Goal: Ask a question

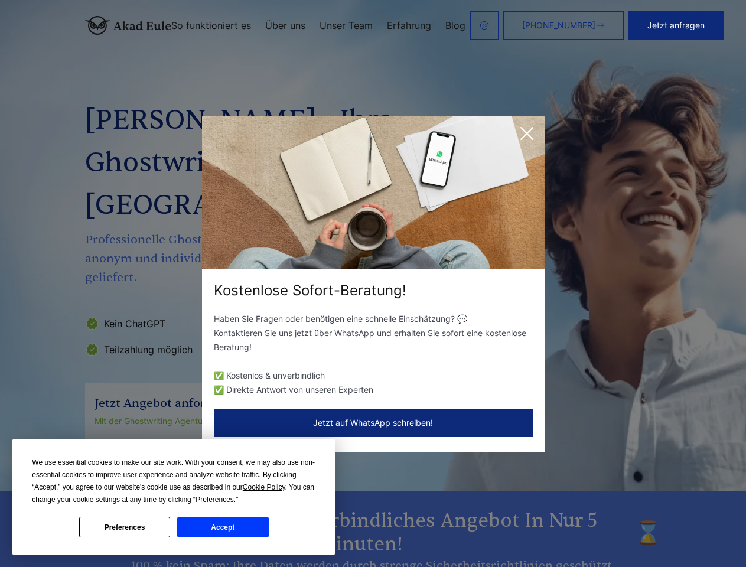
click at [373, 283] on div "Kostenlose Sofort-Beratung!" at bounding box center [373, 290] width 343 height 19
click at [266, 487] on span "Cookie Policy" at bounding box center [264, 487] width 43 height 8
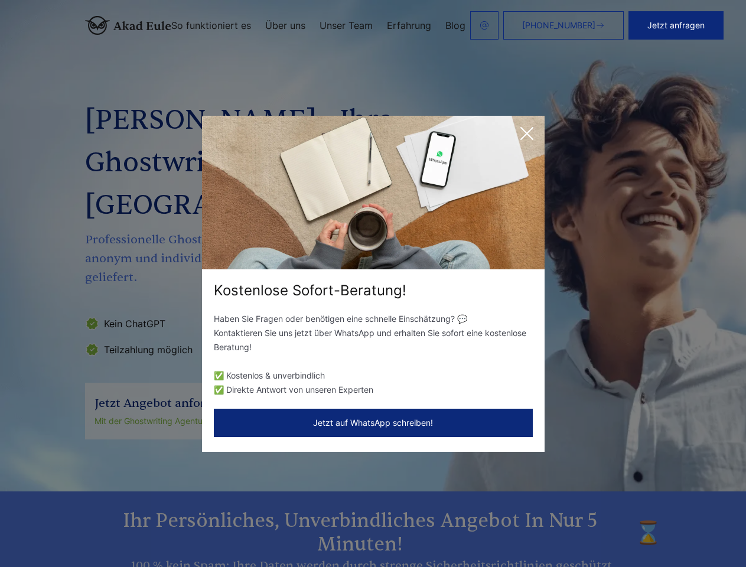
click at [228, 500] on div "Kostenlose Sofort-Beratung! Haben Sie Fragen oder benötigen eine schnelle Einsc…" at bounding box center [373, 283] width 746 height 567
click at [125, 527] on div "Kostenlose Sofort-Beratung! Haben Sie Fragen oder benötigen eine schnelle Einsc…" at bounding box center [373, 283] width 746 height 567
click at [223, 527] on div "Kostenlose Sofort-Beratung! Haben Sie Fragen oder benötigen eine schnelle Einsc…" at bounding box center [373, 283] width 746 height 567
click at [684, 25] on button "Jetzt anfragen" at bounding box center [675, 25] width 95 height 28
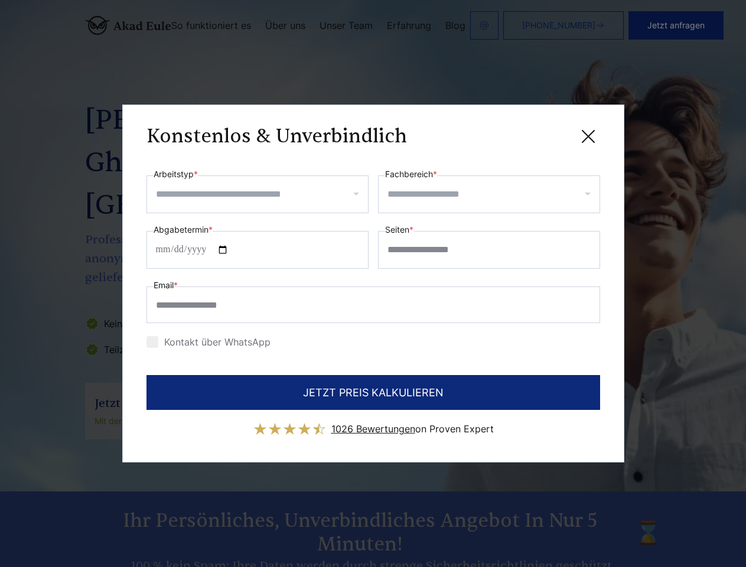
click at [527, 133] on div "Konstenlos & Unverbindlich" at bounding box center [373, 136] width 454 height 15
click at [373, 423] on span "1026 Bewertungen" at bounding box center [373, 429] width 84 height 12
